Goal: Transaction & Acquisition: Book appointment/travel/reservation

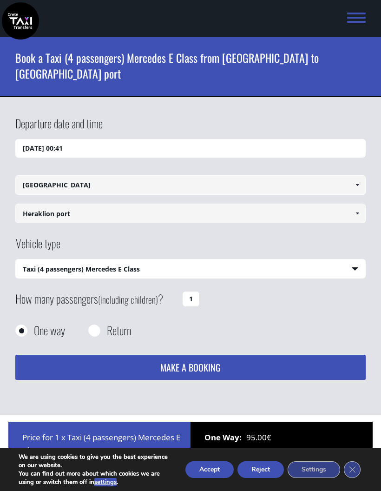
click at [354, 259] on select "Select vehicle type Taxi (4 passengers) Mercedes E Class Mini Van (7 passengers…" at bounding box center [190, 269] width 349 height 20
click at [268, 259] on select "Select vehicle type Taxi (4 passengers) Mercedes E Class Mini Van (7 passengers…" at bounding box center [190, 269] width 349 height 20
select select "4604"
click at [226, 354] on button "MAKE A BOOKING" at bounding box center [190, 366] width 350 height 25
click at [140, 139] on input "09/09/2025 00:41" at bounding box center [190, 148] width 350 height 19
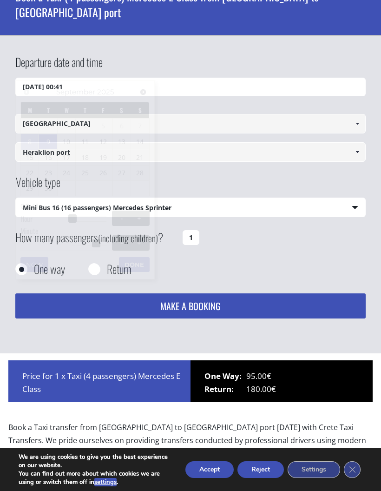
scroll to position [123, 0]
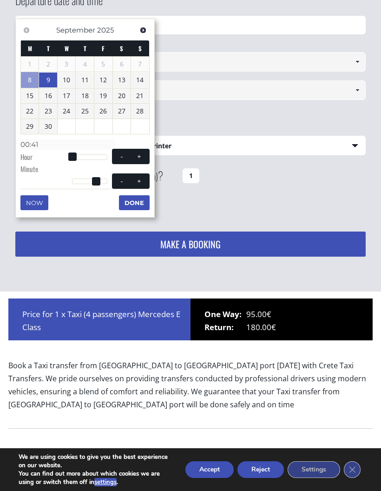
click at [87, 93] on link "18" at bounding box center [85, 95] width 18 height 15
type input "18/09/2025 00:00"
click at [137, 195] on button "Done" at bounding box center [134, 202] width 31 height 15
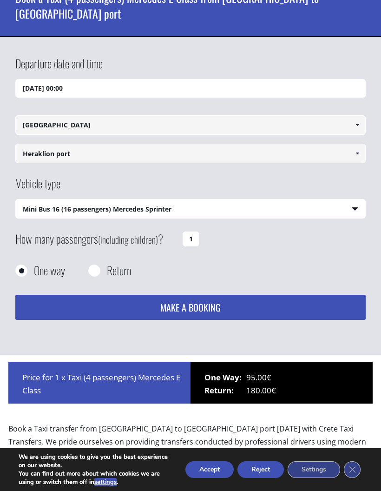
click at [203, 115] on input "[GEOGRAPHIC_DATA]" at bounding box center [190, 125] width 350 height 20
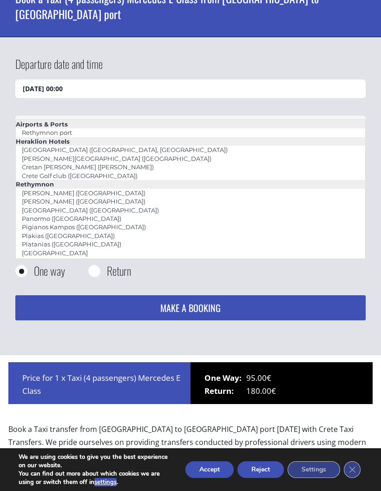
click at [105, 131] on li "Rethymnon port" at bounding box center [190, 132] width 349 height 8
type input "Rethymnon port"
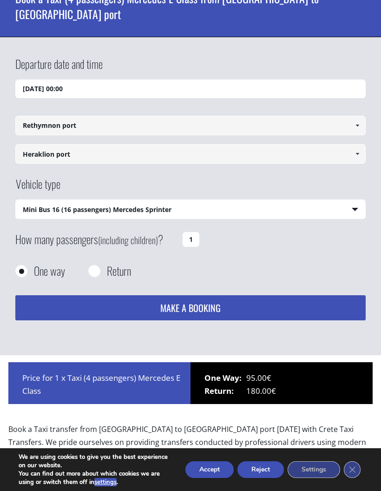
click at [111, 144] on input "Heraklion port" at bounding box center [190, 154] width 350 height 20
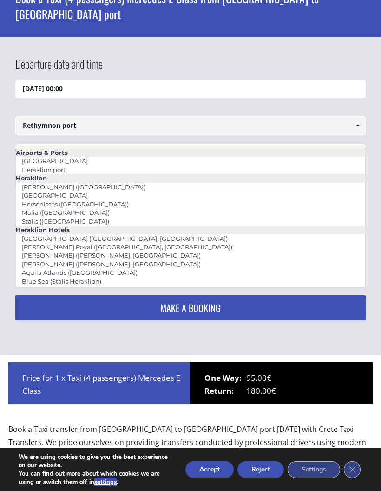
click at [78, 170] on li "Heraklion port" at bounding box center [190, 169] width 349 height 8
type input "Heraklion port"
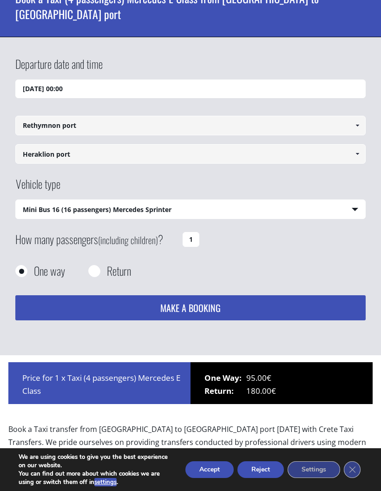
click at [337, 200] on select "Select vehicle type Taxi (4 passengers) Mercedes E Class Mini Van (7 passengers…" at bounding box center [190, 210] width 349 height 20
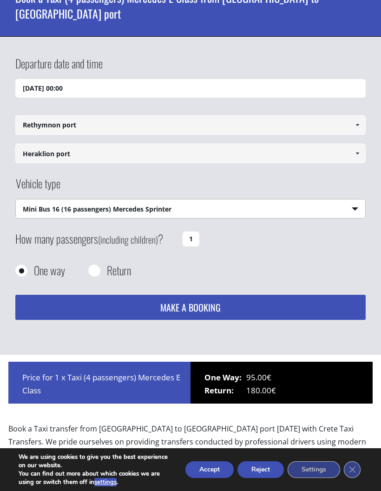
select select "540"
click at [196, 300] on button "MAKE A BOOKING" at bounding box center [190, 307] width 350 height 25
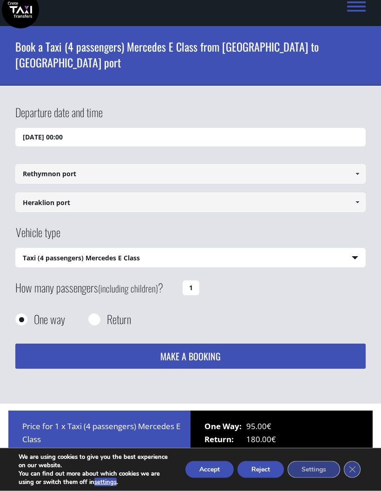
scroll to position [0, 0]
